Goal: Task Accomplishment & Management: Complete application form

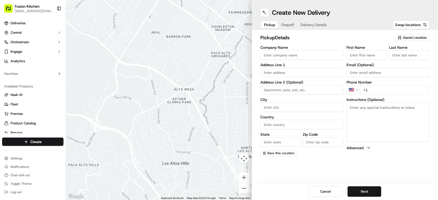
click at [299, 54] on input "Company Name" at bounding box center [301, 54] width 83 height 9
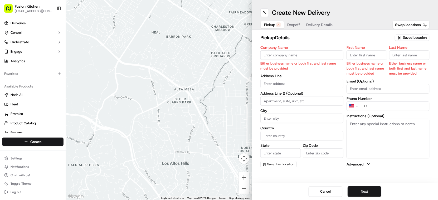
click at [296, 52] on input "Company Name" at bounding box center [301, 54] width 83 height 9
click at [276, 54] on input "Company Name" at bounding box center [301, 54] width 83 height 9
paste input "Chennai Dosa [GEOGRAPHIC_DATA]"
type input "Chennai Dosa [GEOGRAPHIC_DATA]"
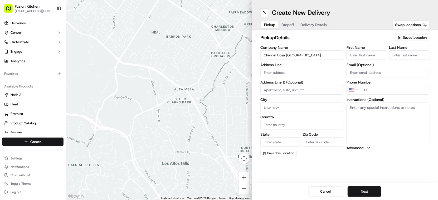
click at [373, 53] on input "First Name" at bounding box center [367, 54] width 41 height 9
paste input "[PERSON_NAME]"
click at [376, 56] on input "[PERSON_NAME]" at bounding box center [367, 54] width 41 height 9
type input "[PERSON_NAME]"
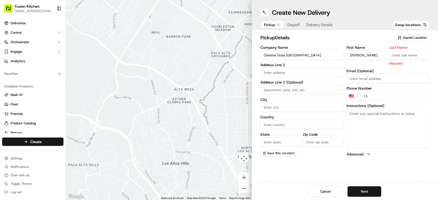
click at [411, 55] on input "Last Name" at bounding box center [409, 54] width 41 height 9
paste input "Sadiq"
type input "Sadiq"
click at [309, 71] on input "text" at bounding box center [301, 72] width 83 height 9
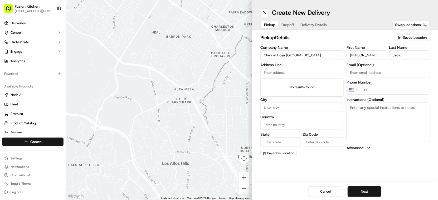
click at [321, 73] on input "text" at bounding box center [301, 72] width 83 height 9
paste input "[STREET_ADDRESS]"
click at [316, 83] on div "[STREET_ADDRESS]" at bounding box center [302, 84] width 80 height 8
type input "[STREET_ADDRESS]"
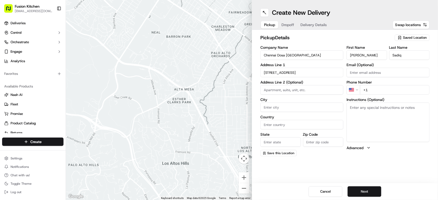
type input "[GEOGRAPHIC_DATA]"
type input "WV3 0UF"
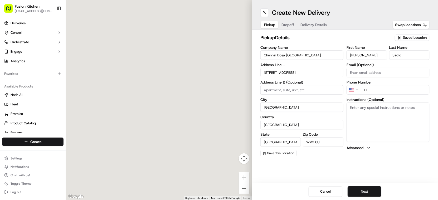
type input "[STREET_ADDRESS]"
click at [375, 120] on textarea "Instructions (Optional)" at bounding box center [388, 123] width 83 height 40
paste textarea "[STREET_ADDRESS]"
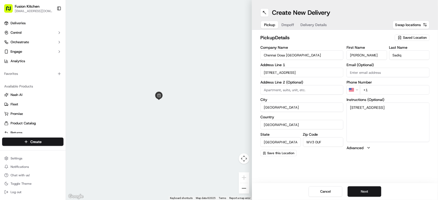
type textarea "[STREET_ADDRESS]"
click at [358, 91] on html "Fusion Kitchen [EMAIL_ADDRESS][DOMAIN_NAME] Toggle Sidebar Deliveries Control O…" at bounding box center [219, 100] width 438 height 200
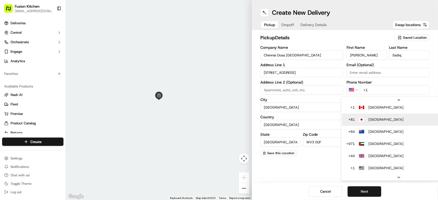
scroll to position [11, 0]
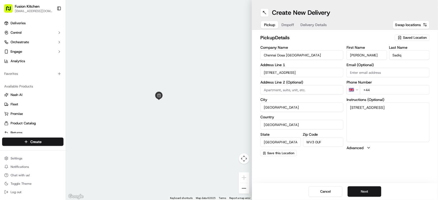
click at [402, 91] on input "+44" at bounding box center [395, 89] width 70 height 9
paste input "1902 423222"
type input "[PHONE_NUMBER]"
click at [374, 189] on button "Next" at bounding box center [365, 191] width 34 height 11
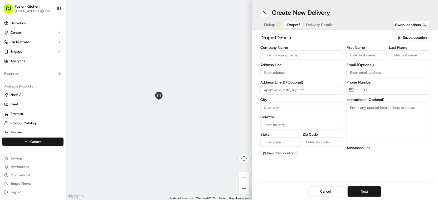
click at [301, 59] on input "Company Name" at bounding box center [301, 54] width 83 height 9
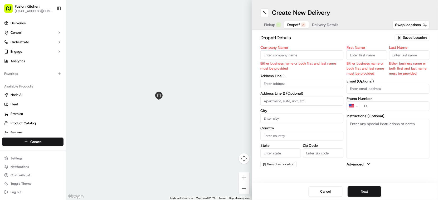
click at [300, 80] on input "text" at bounding box center [301, 83] width 83 height 9
paste input "[STREET_ADDRESS][PERSON_NAME]"
drag, startPoint x: 315, startPoint y: 92, endPoint x: 329, endPoint y: 98, distance: 15.1
click at [317, 93] on div "[STREET_ADDRESS][PERSON_NAME]" at bounding box center [302, 95] width 80 height 8
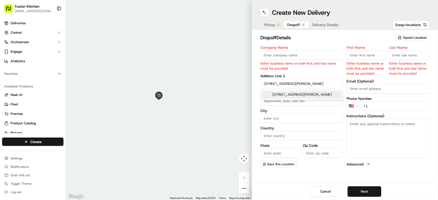
type input "[STREET_ADDRESS][PERSON_NAME]"
type input "[GEOGRAPHIC_DATA]"
type input "WV6 8NZ"
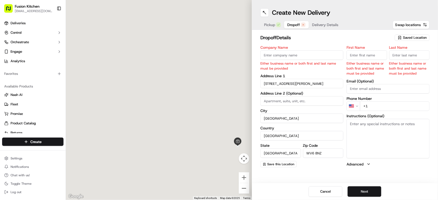
type input "[STREET_ADDRESS][PERSON_NAME]"
click at [383, 121] on textarea "Instructions (Optional)" at bounding box center [388, 139] width 83 height 40
paste textarea "[STREET_ADDRESS][PERSON_NAME]"
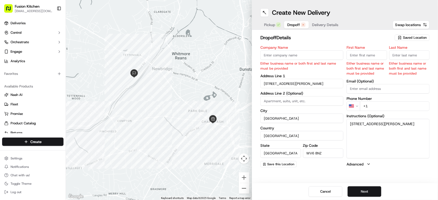
type textarea "[STREET_ADDRESS][PERSON_NAME]"
click at [284, 53] on input "Company Name" at bounding box center [301, 54] width 83 height 9
click at [312, 46] on label "Company Name" at bounding box center [301, 48] width 83 height 4
click at [312, 50] on input "Company Name" at bounding box center [301, 54] width 83 height 9
paste input "[PERSON_NAME]"
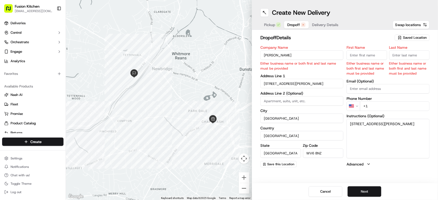
type input "[PERSON_NAME]"
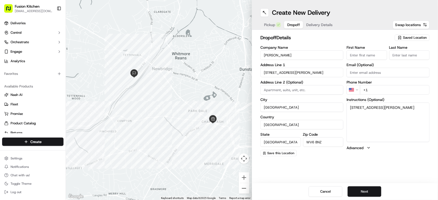
click at [360, 51] on input "First Name" at bounding box center [367, 54] width 41 height 9
paste input "[PERSON_NAME]"
click at [362, 55] on input "[PERSON_NAME]" at bounding box center [367, 54] width 41 height 9
type input "Sai"
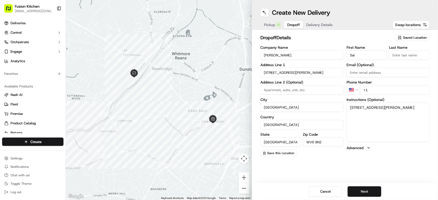
click at [404, 54] on input "Last Name" at bounding box center [409, 54] width 41 height 9
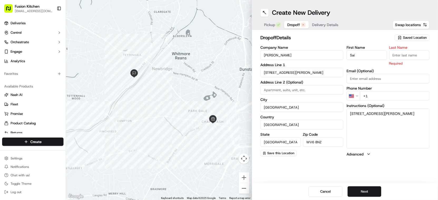
paste input "[PERSON_NAME]"
type input "[PERSON_NAME]"
click at [356, 96] on html "Fusion Kitchen [EMAIL_ADDRESS][DOMAIN_NAME] Toggle Sidebar Deliveries Control O…" at bounding box center [219, 100] width 438 height 200
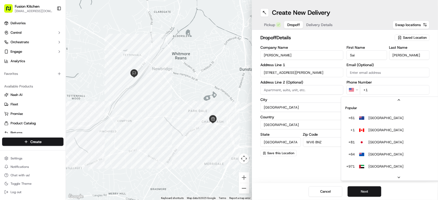
scroll to position [23, 0]
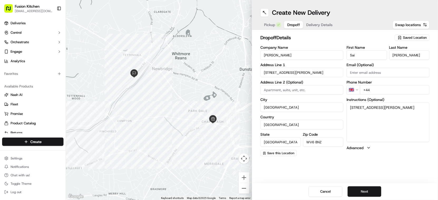
click at [401, 93] on input "+44" at bounding box center [395, 89] width 70 height 9
paste input "07710 092743"
click at [374, 89] on input "[PHONE_NUMBER]" at bounding box center [395, 89] width 70 height 9
type input "[PHONE_NUMBER]"
click at [365, 189] on button "Next" at bounding box center [365, 191] width 34 height 11
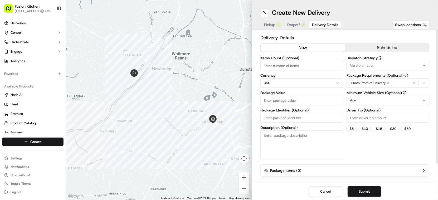
click at [274, 83] on html "Fusion Kitchen [EMAIL_ADDRESS][DOMAIN_NAME] Toggle Sidebar Deliveries Control O…" at bounding box center [219, 100] width 438 height 200
click at [301, 101] on input "Package Value" at bounding box center [301, 100] width 83 height 9
paste input "15.33"
type input "15.33"
click at [374, 190] on button "Submit" at bounding box center [365, 191] width 34 height 11
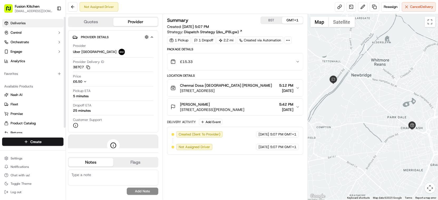
click at [25, 24] on span "Deliveries" at bounding box center [18, 23] width 15 height 5
